Goal: Entertainment & Leisure: Consume media (video, audio)

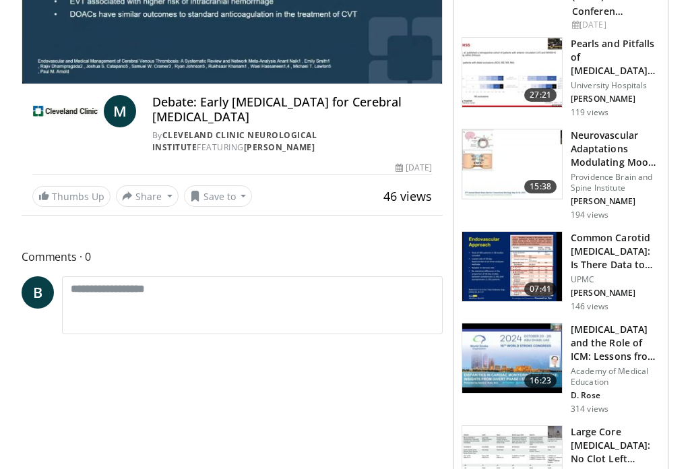
scroll to position [261, 0]
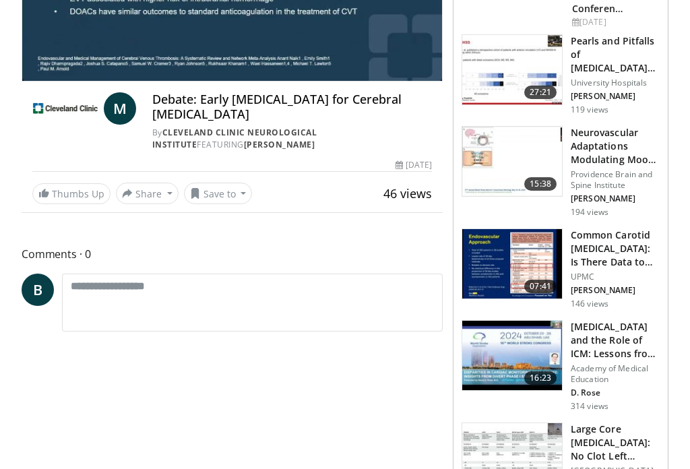
click at [601, 249] on h3 "Common Carotid [MEDICAL_DATA]: Is There Data to Support Intervention?" at bounding box center [614, 248] width 89 height 40
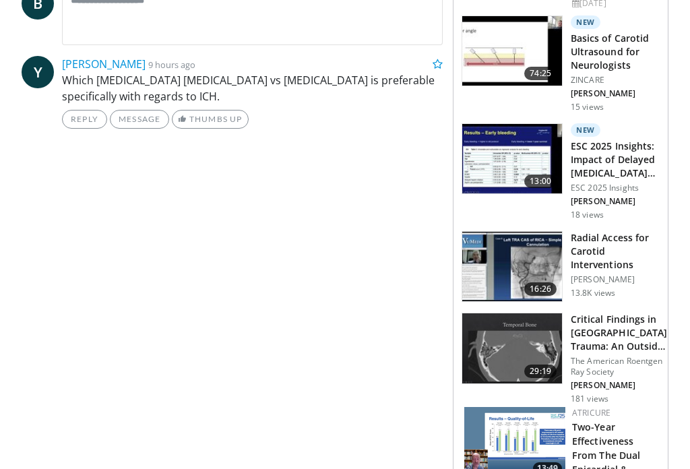
scroll to position [535, 0]
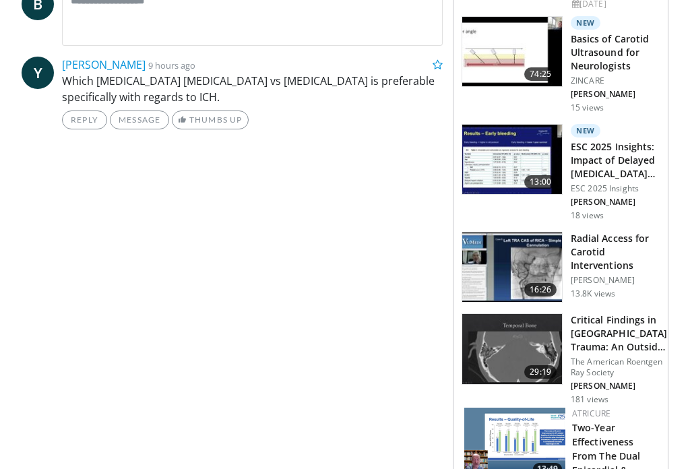
click at [614, 335] on h3 "Critical Findings in [GEOGRAPHIC_DATA] Trauma: An Outside-In Approach" at bounding box center [618, 333] width 96 height 40
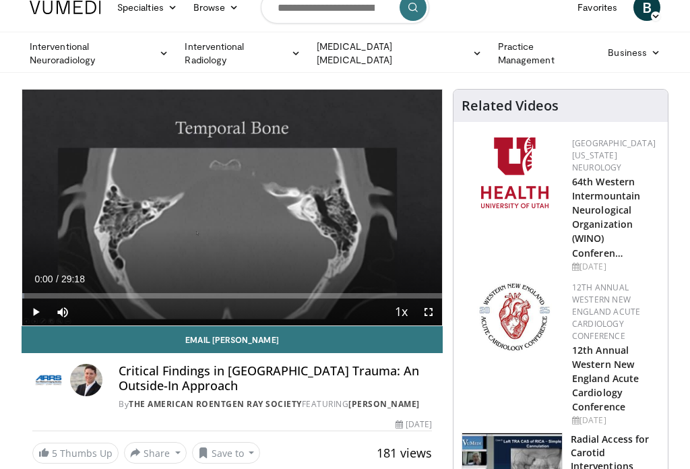
scroll to position [13, 0]
